Goal: Task Accomplishment & Management: Use online tool/utility

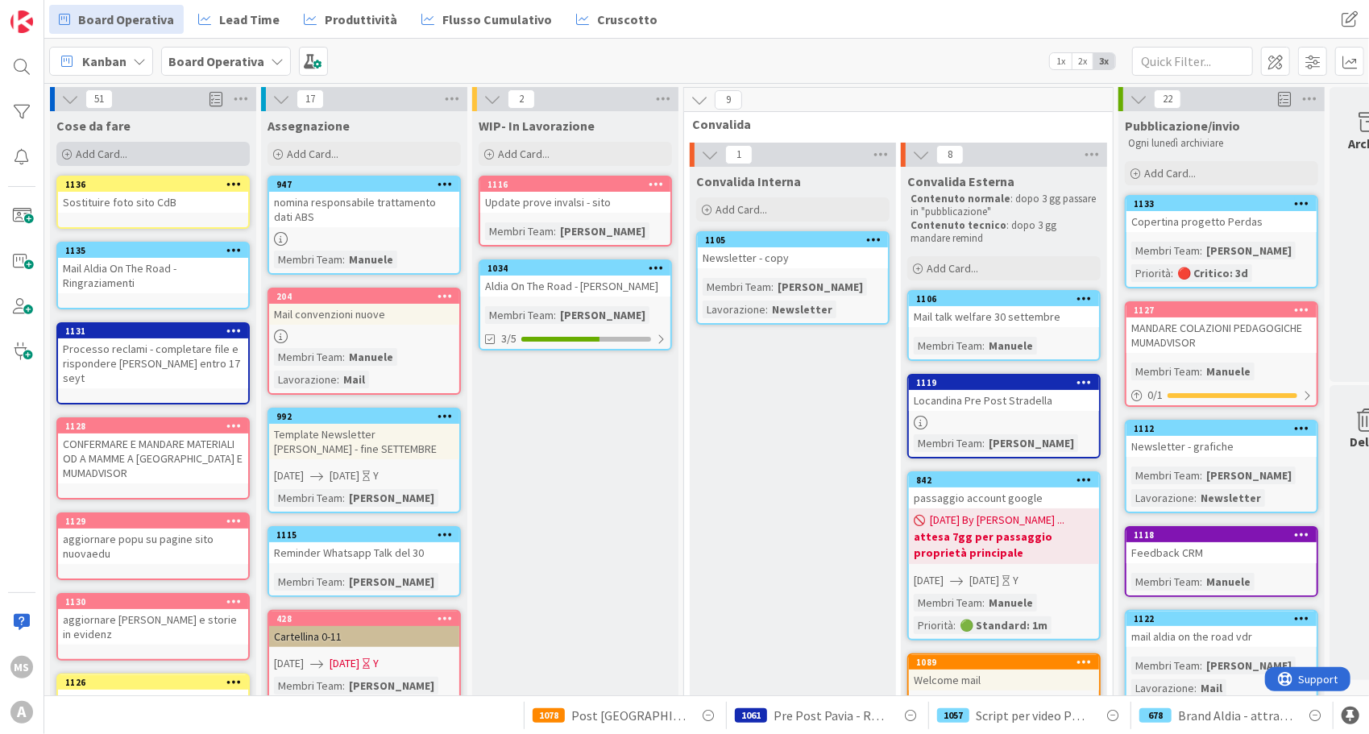
click at [114, 151] on span "Add Card..." at bounding box center [102, 154] width 52 height 15
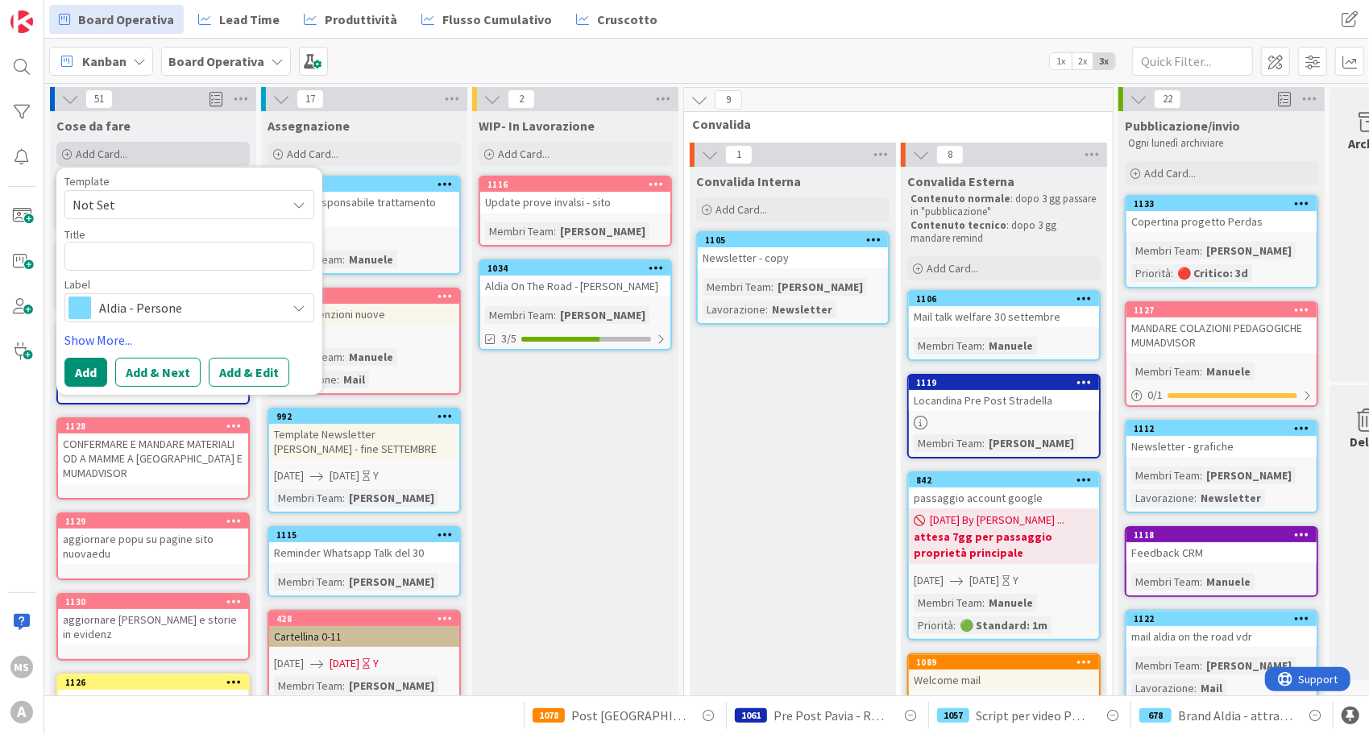
type textarea "x"
type textarea "S"
type textarea "x"
type textarea "Sf"
type textarea "x"
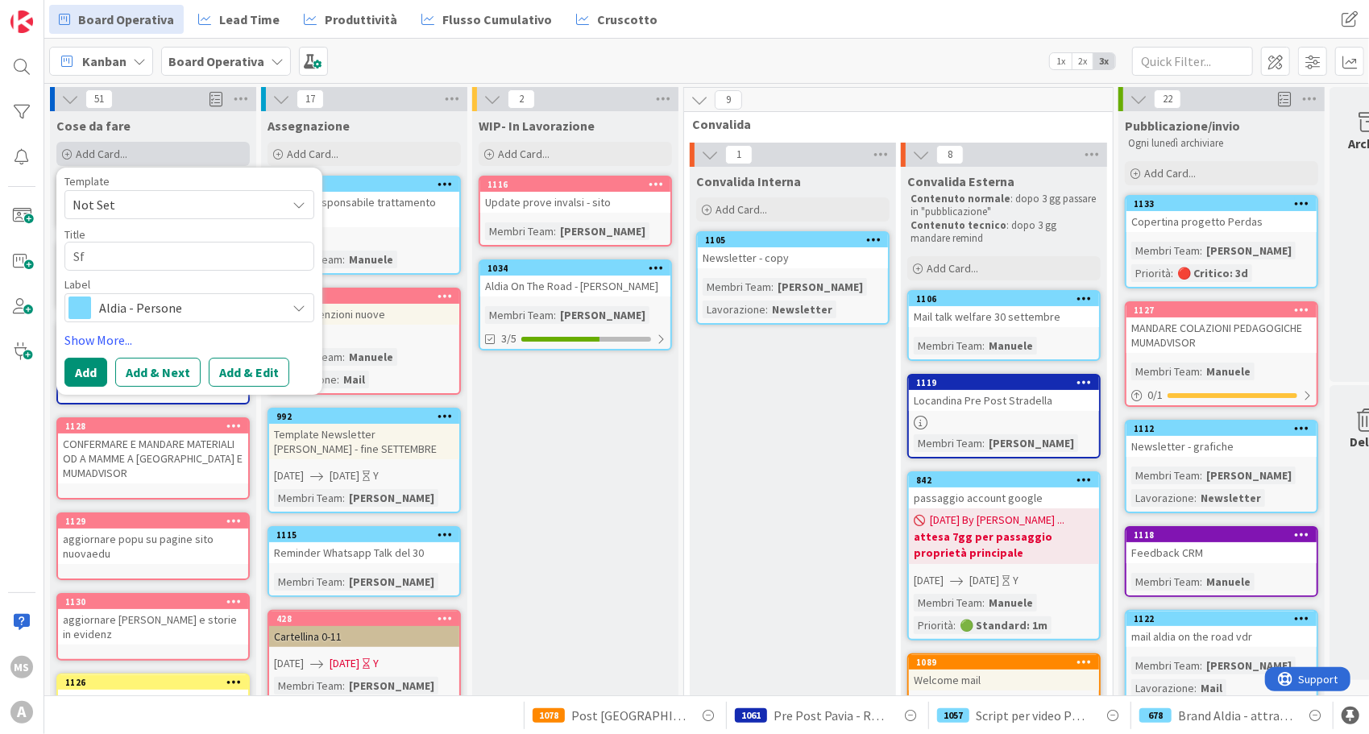
type textarea "Sfo"
type textarea "x"
type textarea "Sfon"
type textarea "x"
type textarea "Sfond"
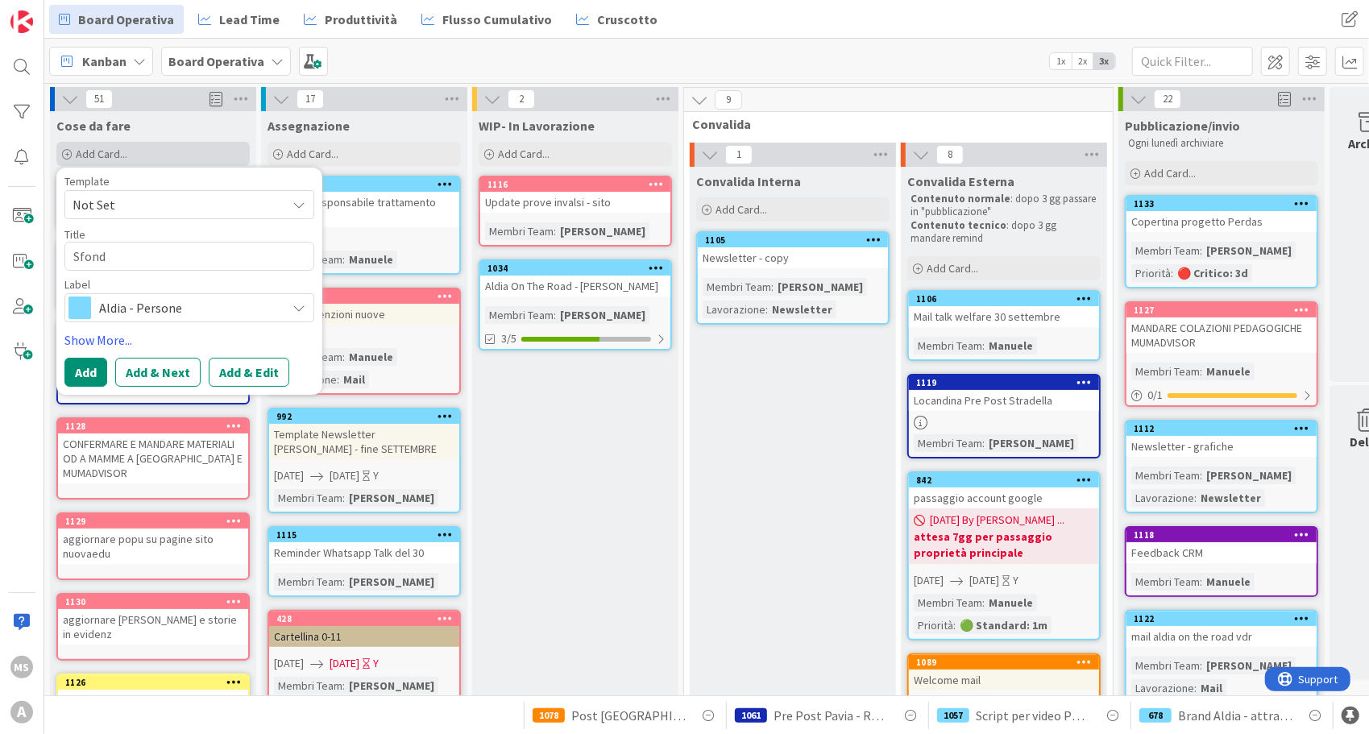
type textarea "x"
type textarea "Sfondo"
type textarea "x"
type textarea "Sfondo"
type textarea "x"
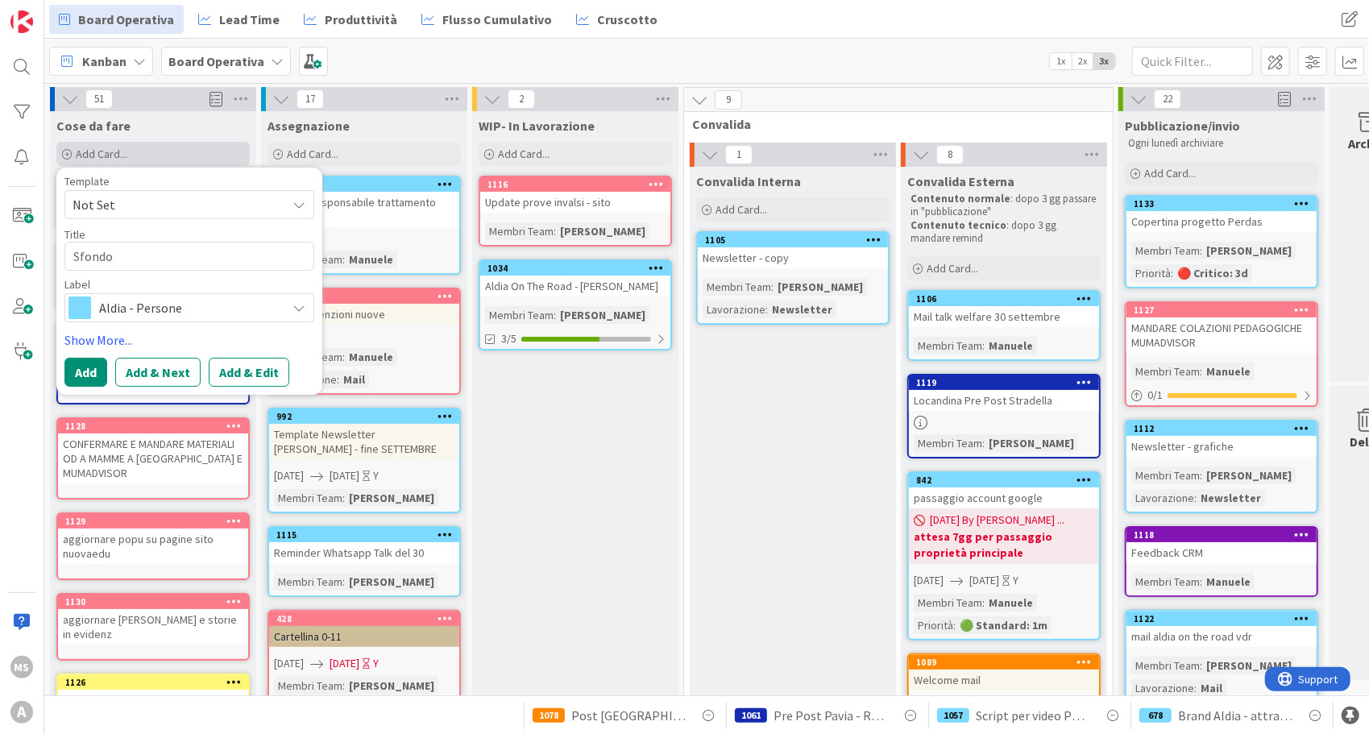
type textarea "Sfondo f"
type textarea "x"
type textarea "Sfondo fo"
type textarea "x"
type textarea "Sfondo for"
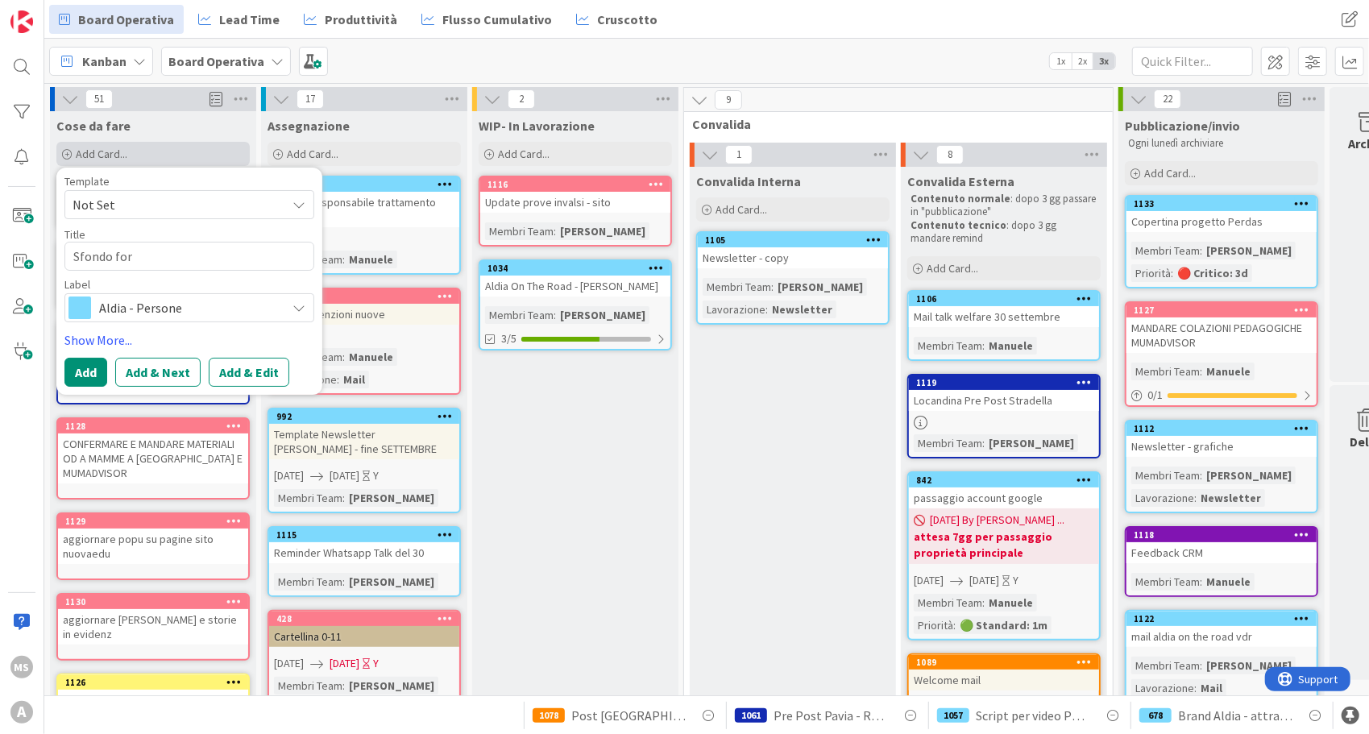
type textarea "x"
type textarea "Sfondo form"
type textarea "x"
type textarea "Sfondo form"
type textarea "x"
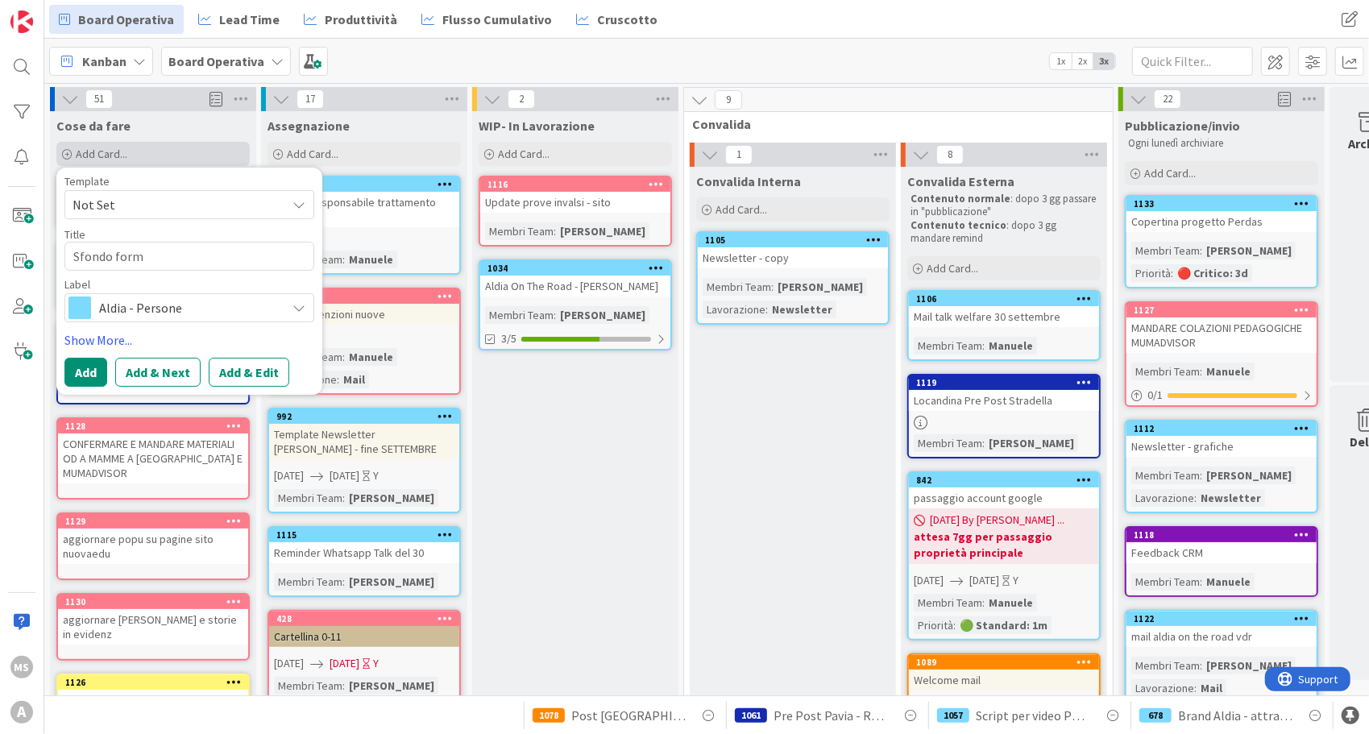
type textarea "Sfondo form w"
type textarea "x"
type textarea "Sfondo form wlr"
type textarea "x"
type textarea "Sfondo form wlre"
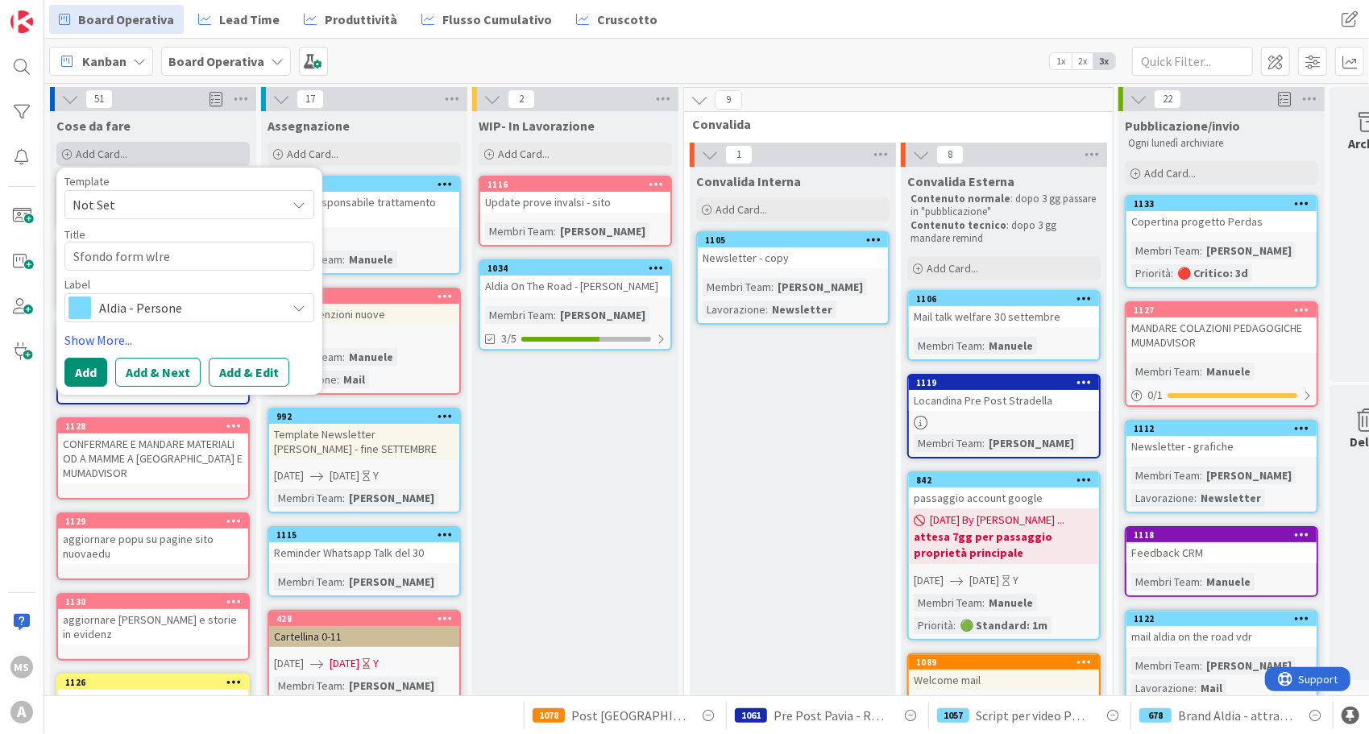
type textarea "x"
type textarea "Sfondo form wlref"
type textarea "x"
type textarea "Sfondo form wlre"
type textarea "x"
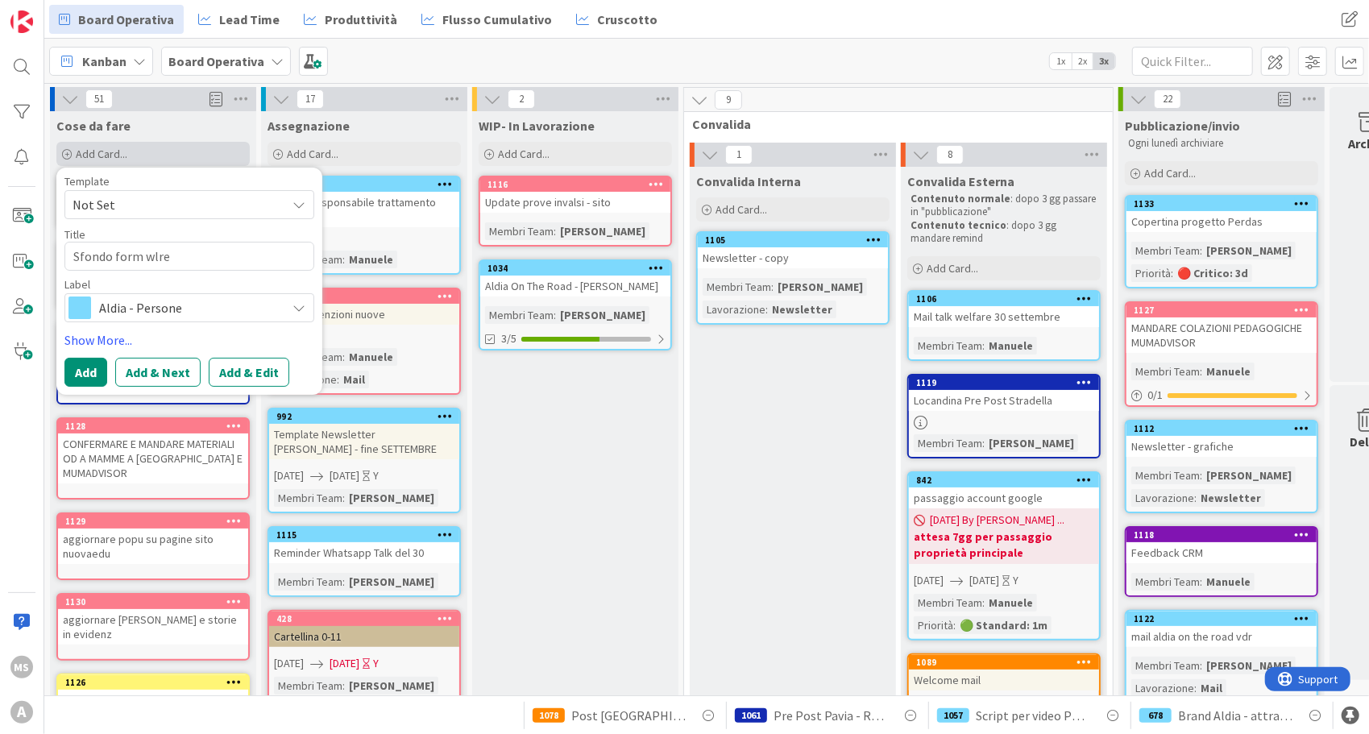
type textarea "Sfondo form wlr"
type textarea "x"
type textarea "Sfondo form wl"
type textarea "x"
type textarea "Sfondo form w"
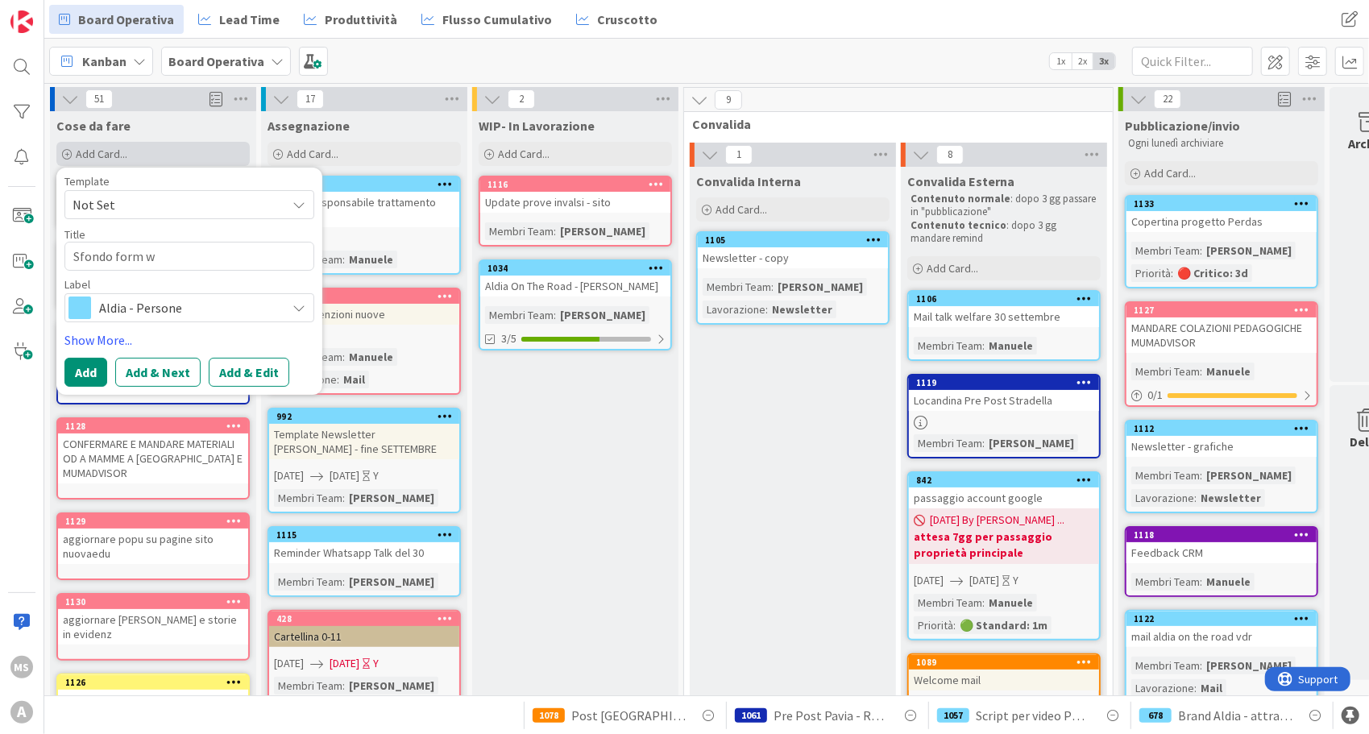
type textarea "x"
type textarea "Sfondo form we"
type textarea "x"
type textarea "Sfondo form wel"
type textarea "x"
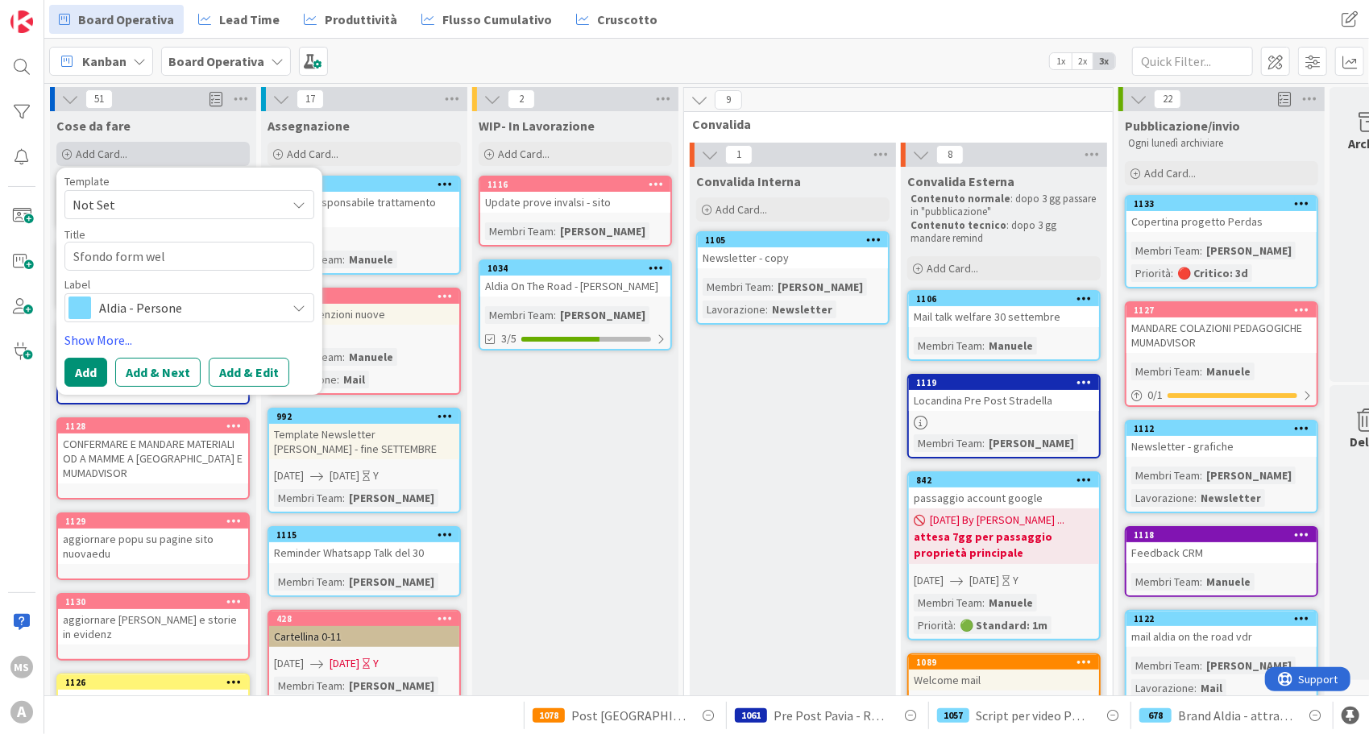
type textarea "Sfondo form welf"
type textarea "x"
type textarea "Sfondo form welfa"
type textarea "x"
type textarea "Sfondo form welfar"
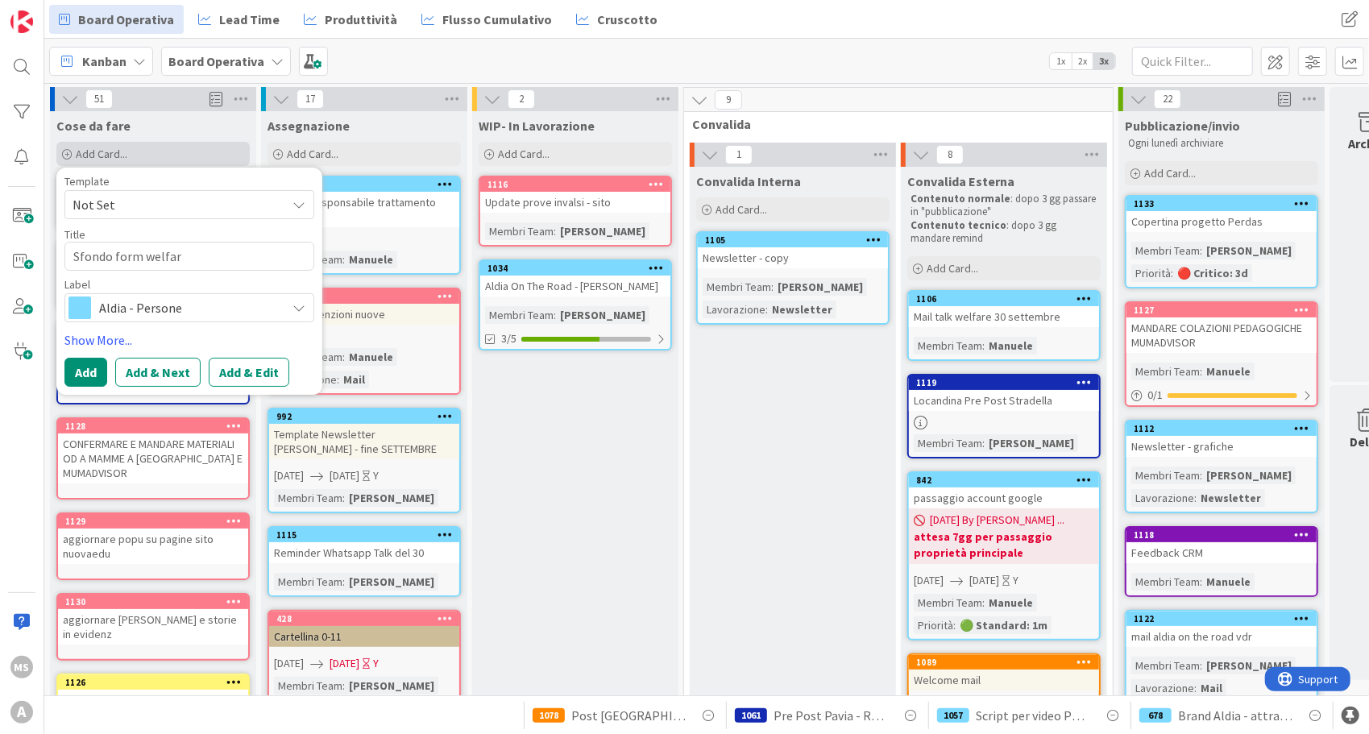
type textarea "x"
type textarea "Sfondo form welfare"
click at [121, 303] on span "Aldia - Persone" at bounding box center [188, 308] width 179 height 23
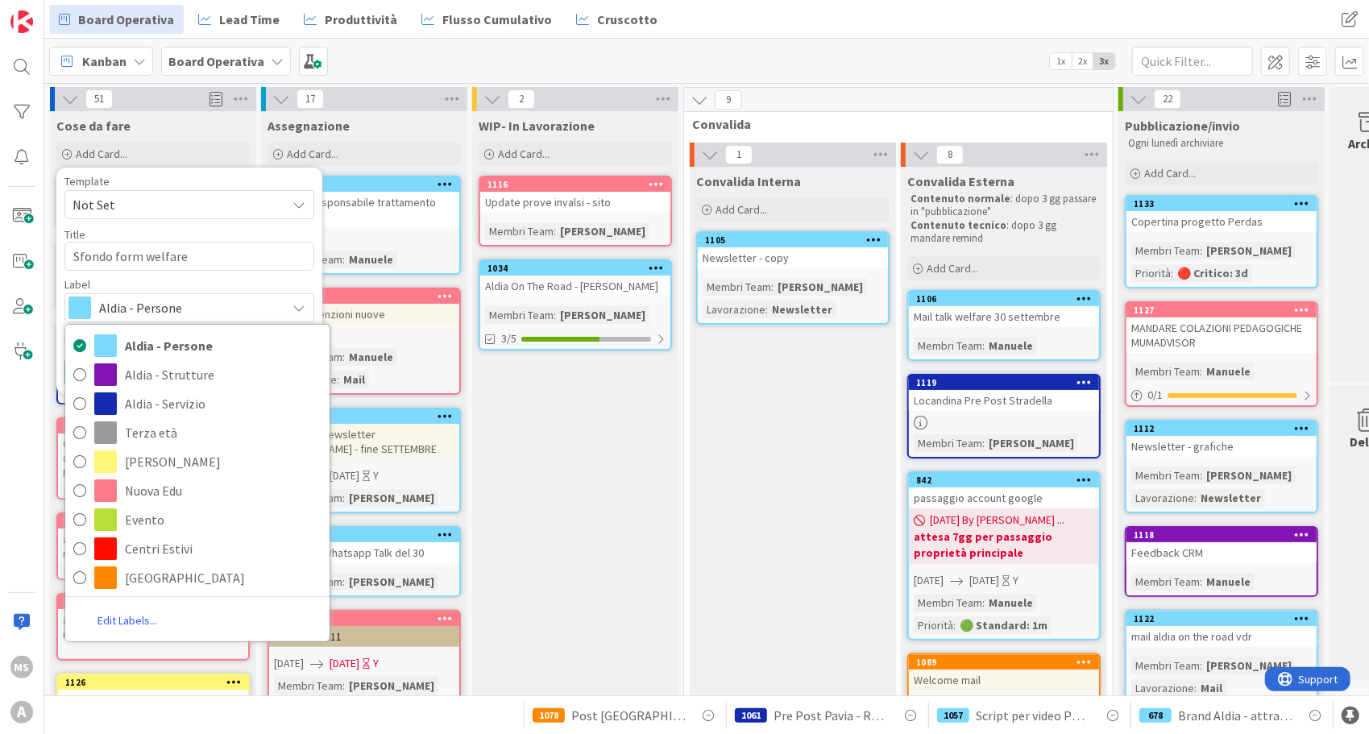
click at [172, 276] on div "Template Not Set Title 19 / 128 Sfondo form welfare Label Aldia - Persone Aldia…" at bounding box center [189, 249] width 250 height 147
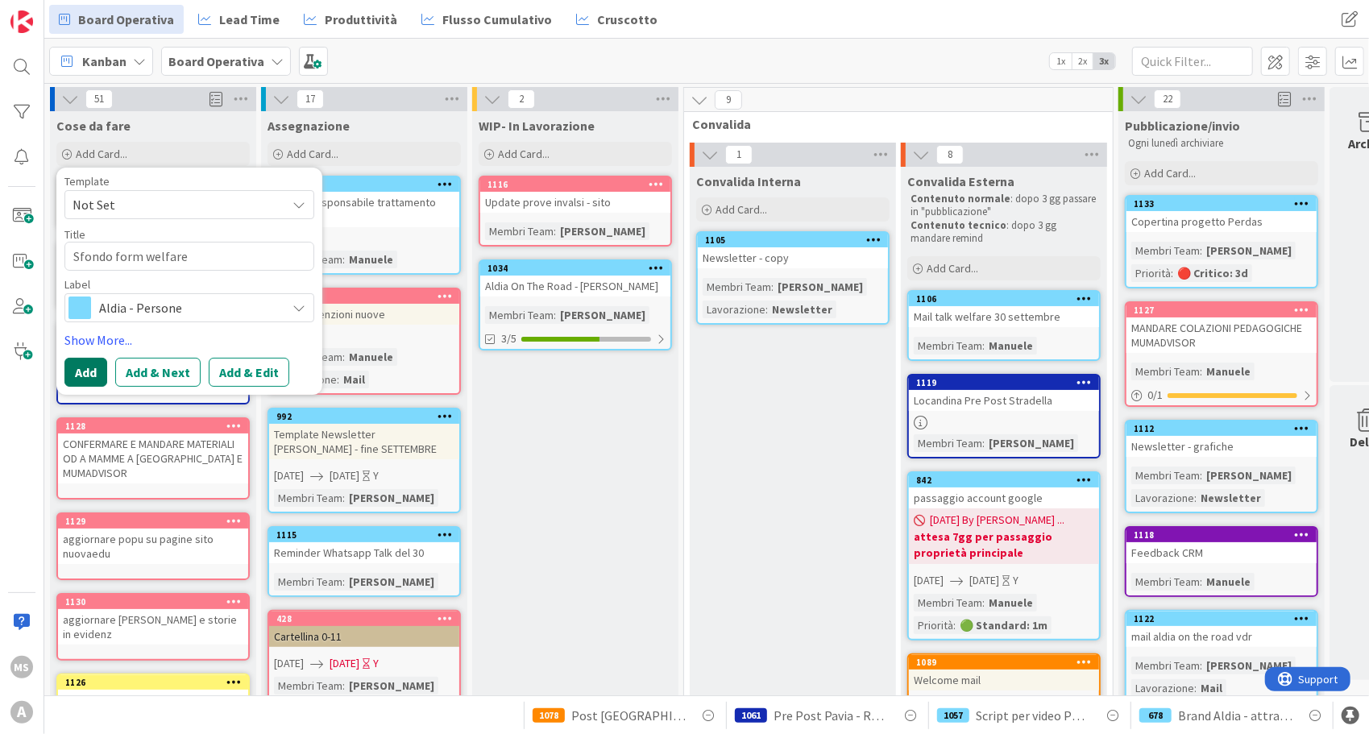
click at [77, 378] on button "Add" at bounding box center [85, 372] width 43 height 29
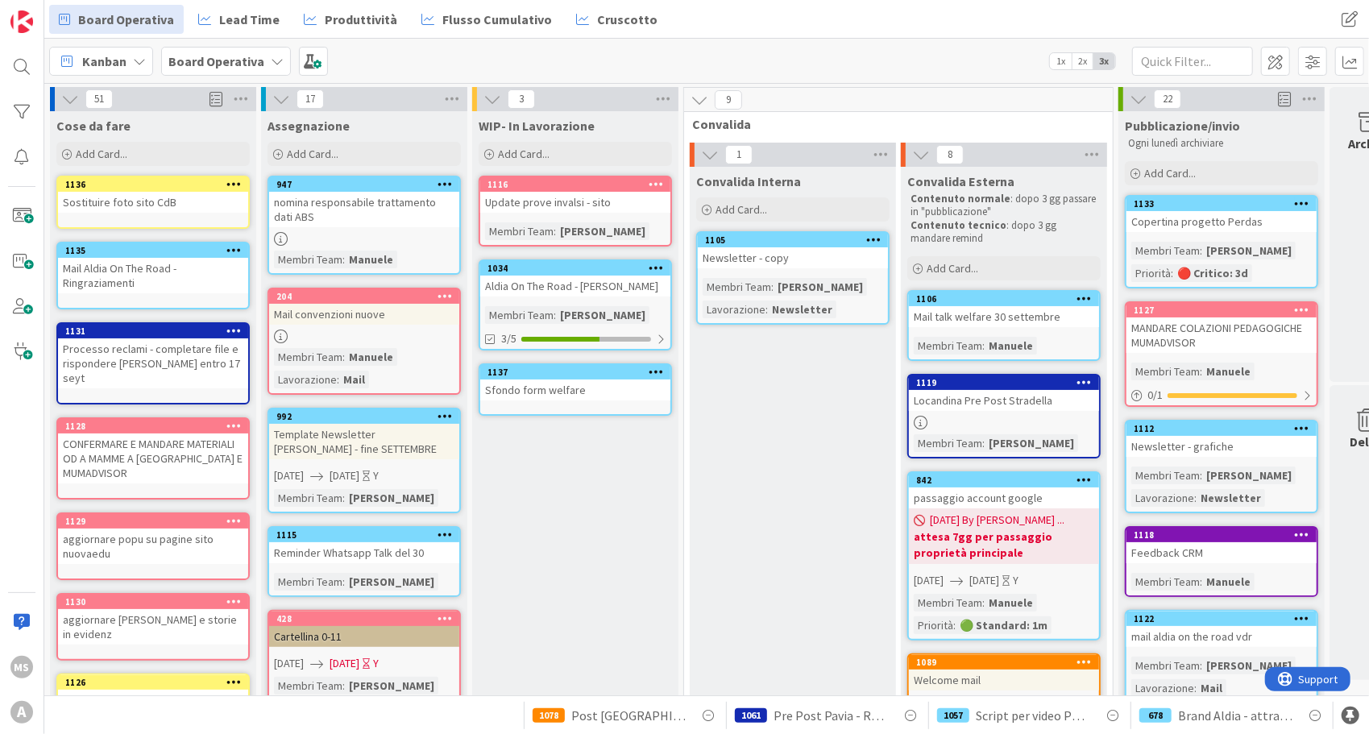
click at [579, 379] on div "1137" at bounding box center [575, 372] width 190 height 15
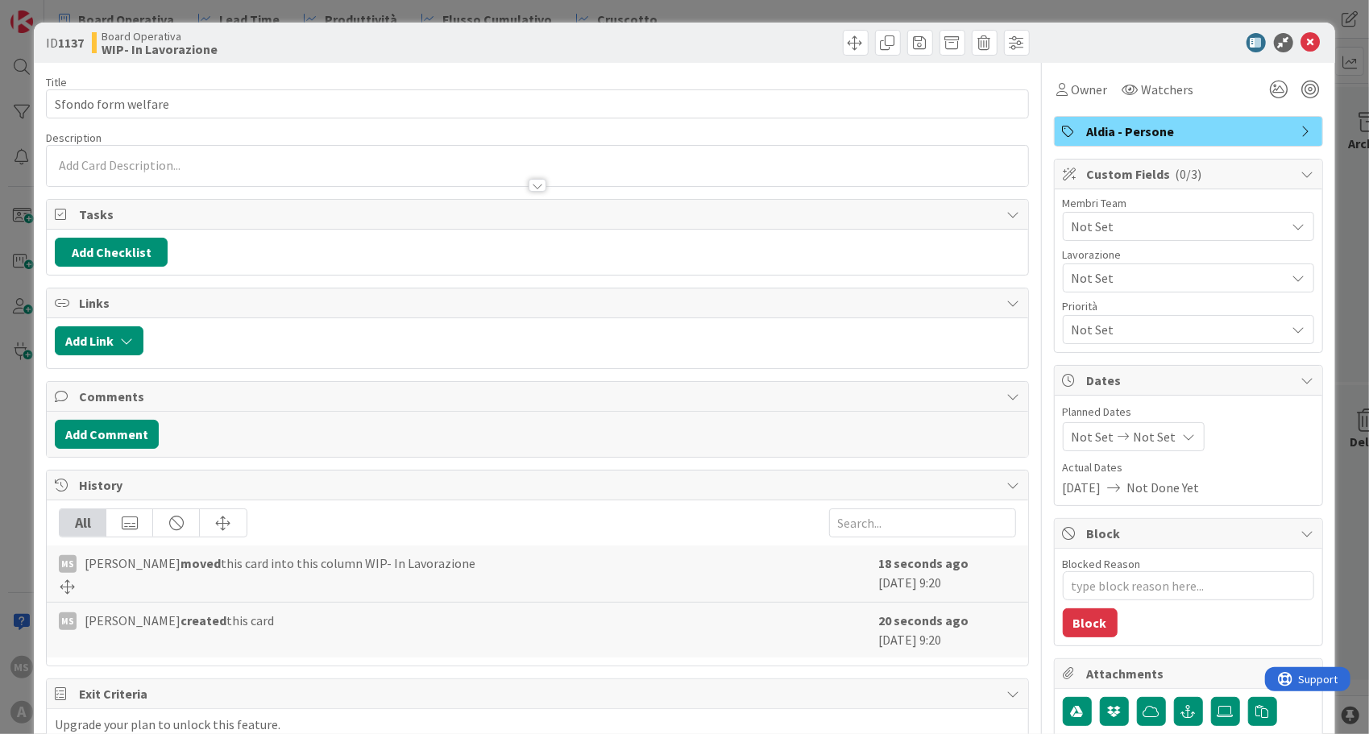
click at [1099, 226] on span "Not Set" at bounding box center [1179, 226] width 214 height 19
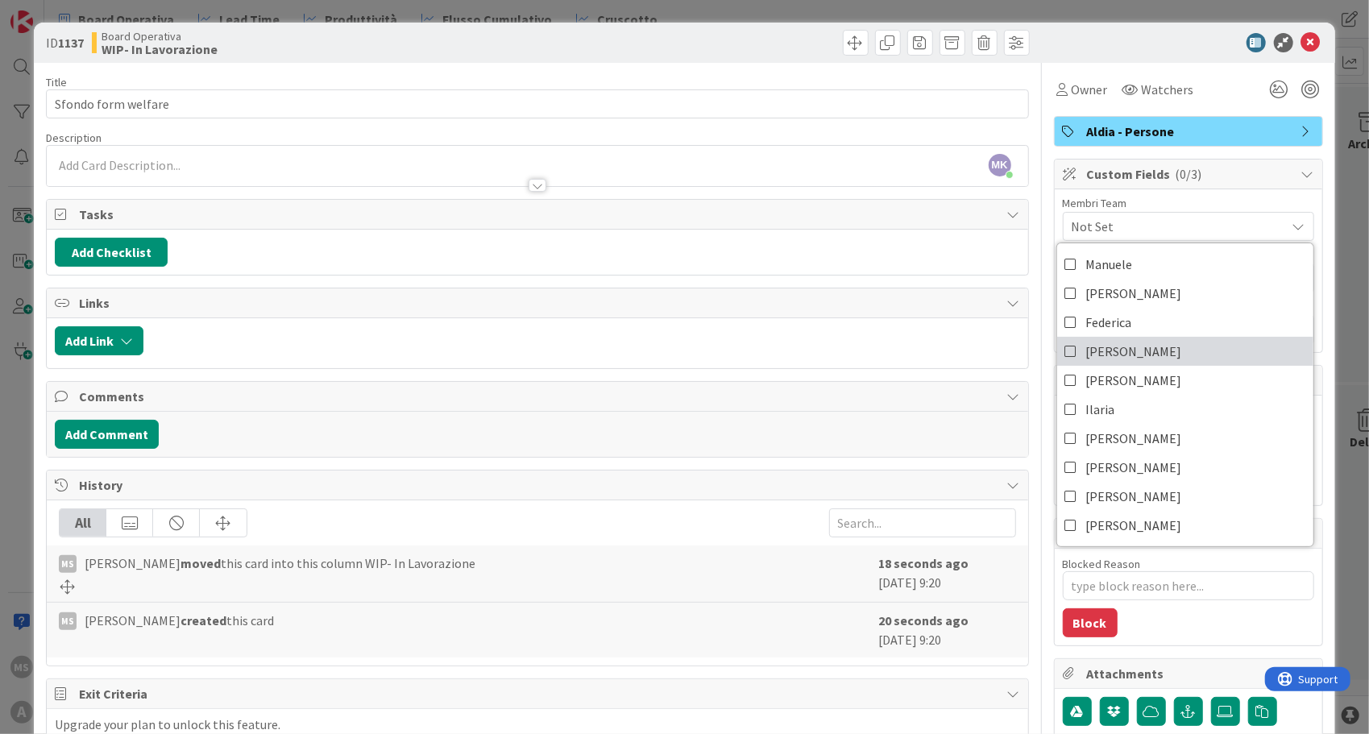
click at [1099, 347] on span "[PERSON_NAME]" at bounding box center [1134, 351] width 96 height 24
click at [1146, 200] on div "Membri Team" at bounding box center [1188, 202] width 251 height 11
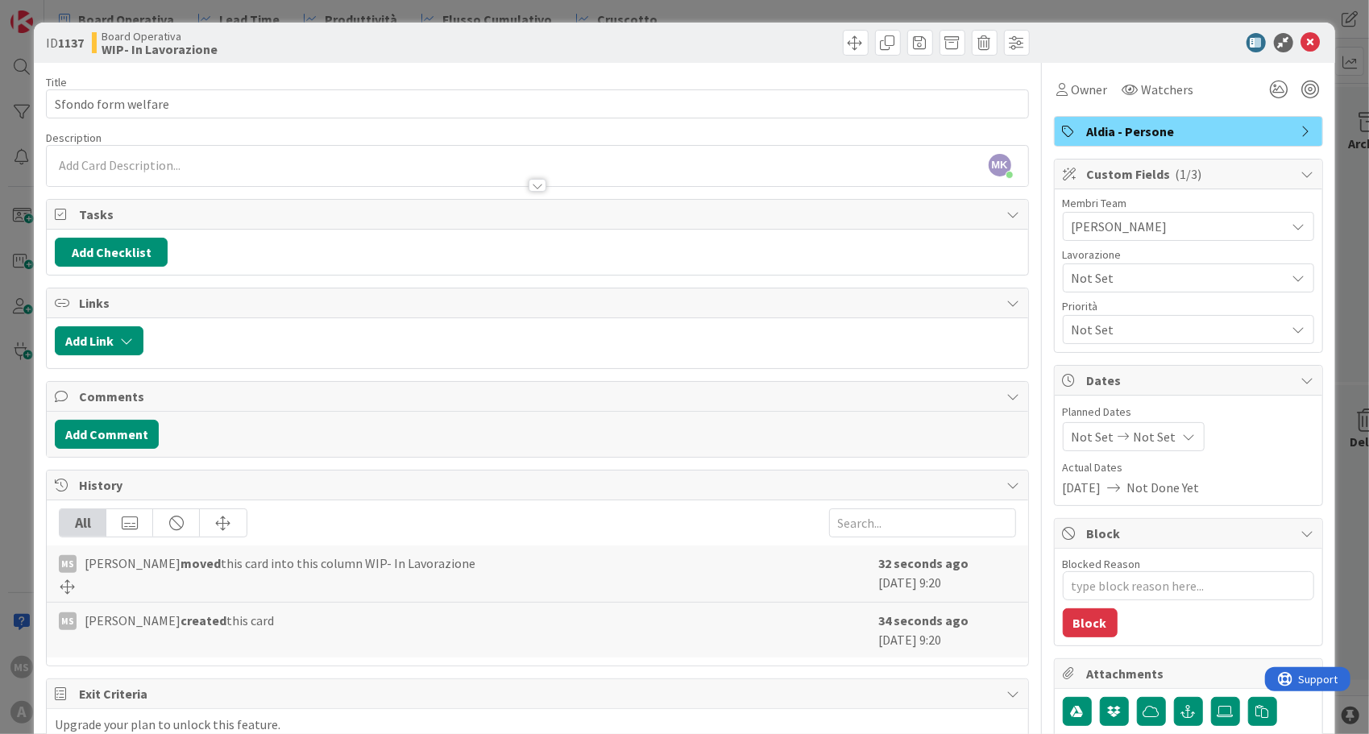
click at [1126, 288] on div "Not Set" at bounding box center [1188, 277] width 251 height 29
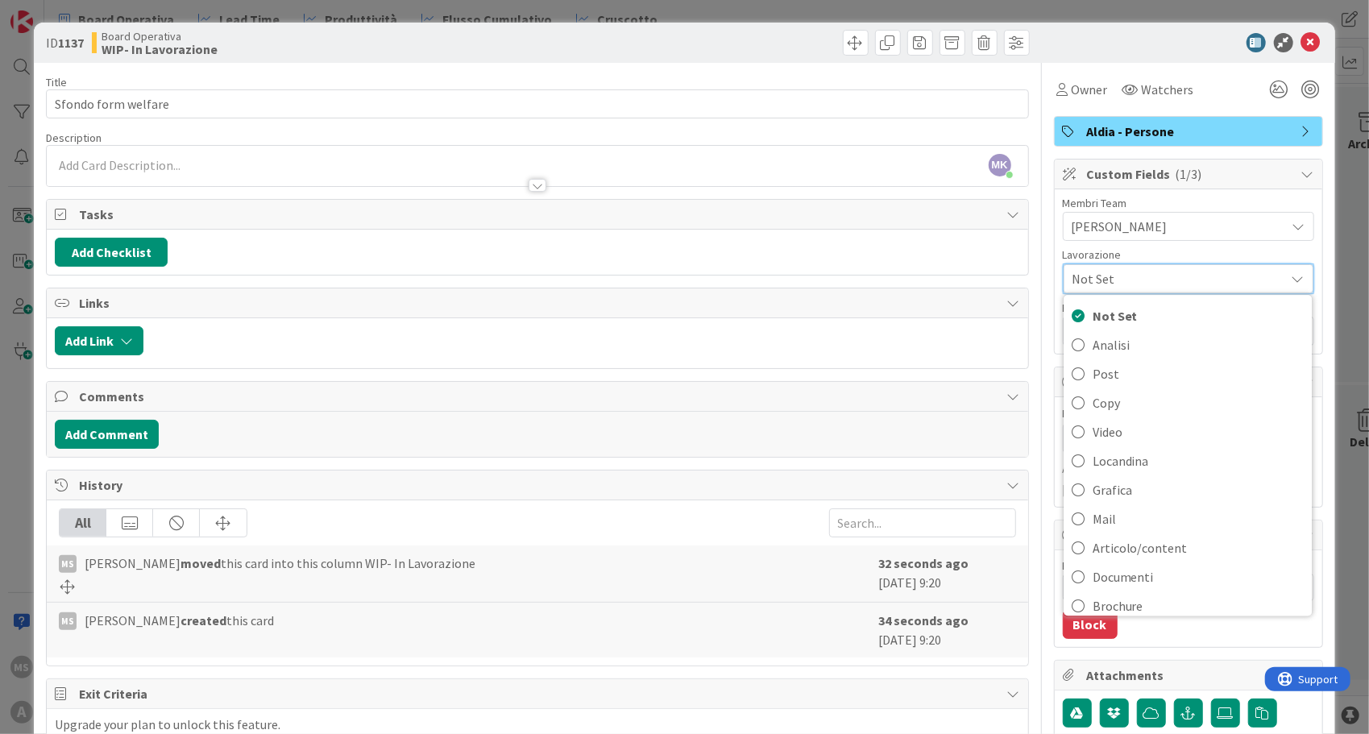
click at [1126, 288] on span "Not Set" at bounding box center [1175, 279] width 205 height 23
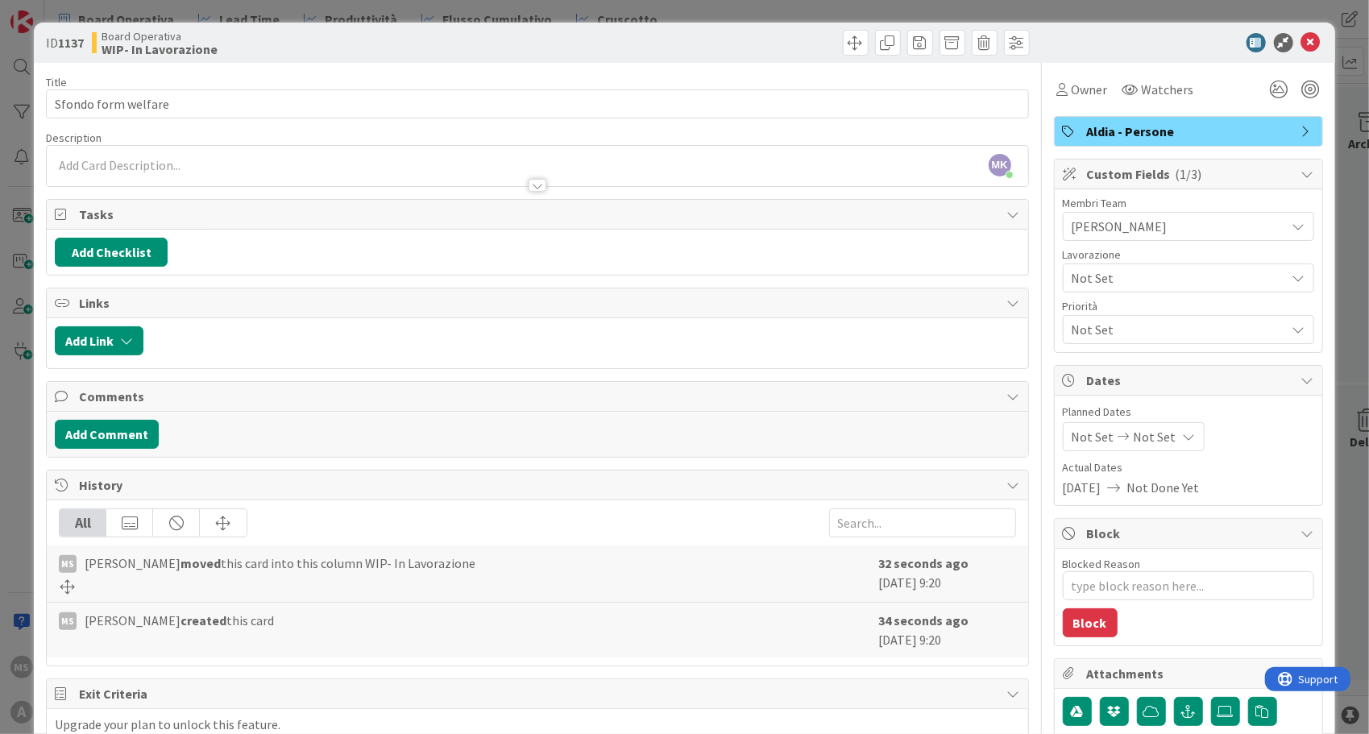
click at [1110, 331] on span "Not Set" at bounding box center [1179, 329] width 214 height 19
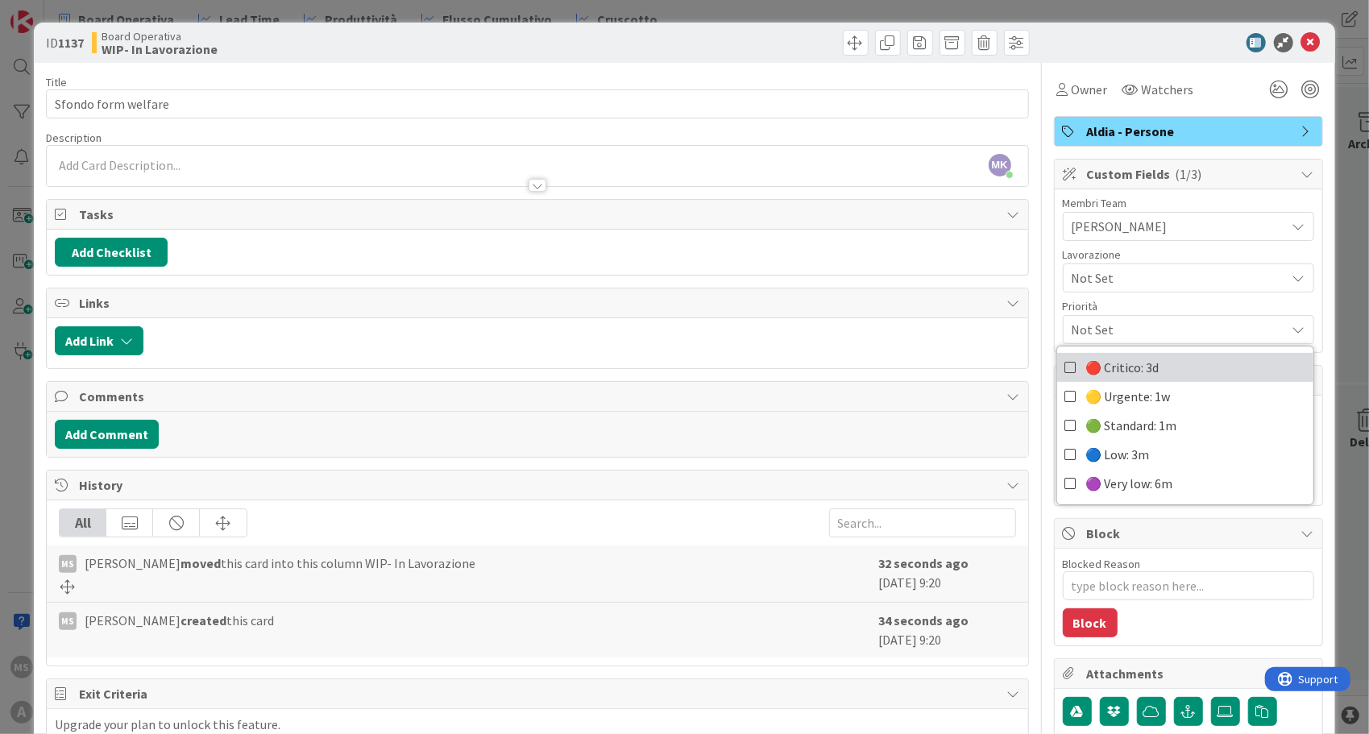
click at [1110, 359] on span "🔴 Critico: 3d" at bounding box center [1122, 367] width 73 height 24
type textarea "x"
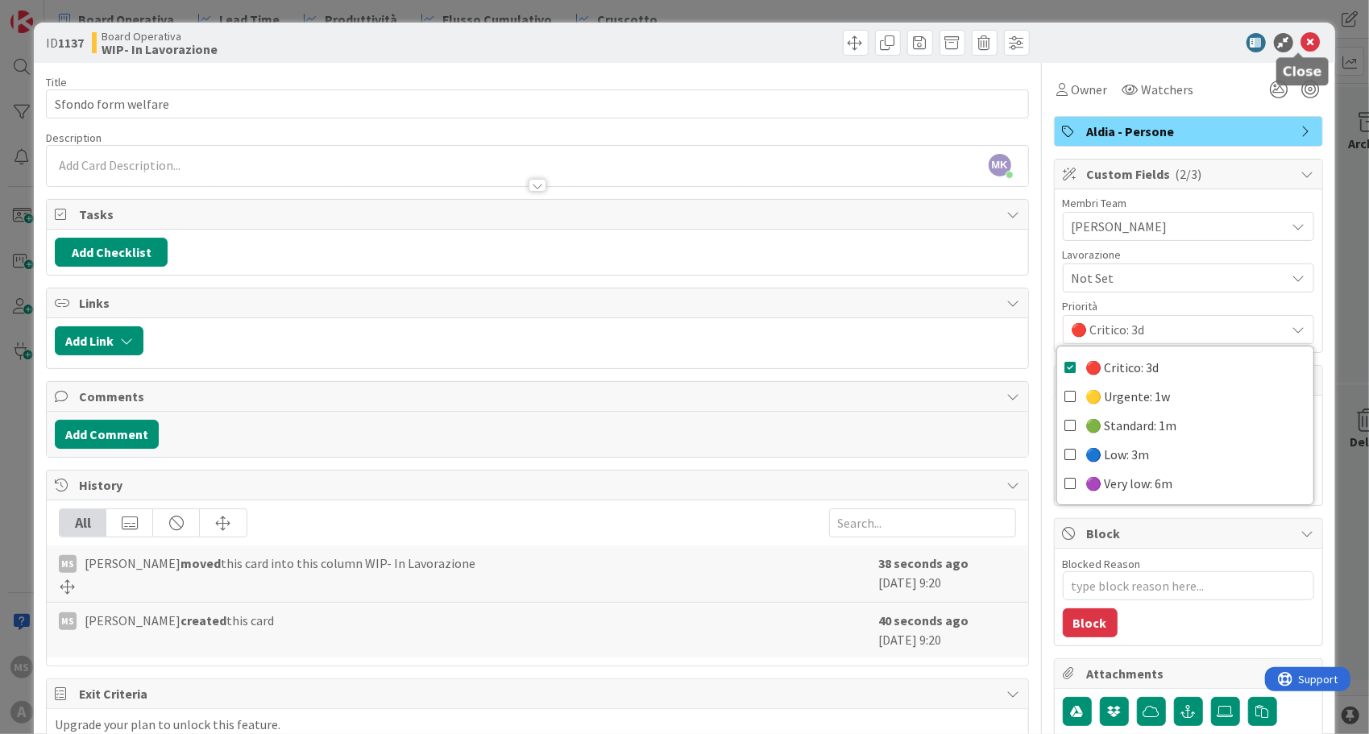
click at [1301, 45] on icon at bounding box center [1310, 42] width 19 height 19
